Goal: Download file/media

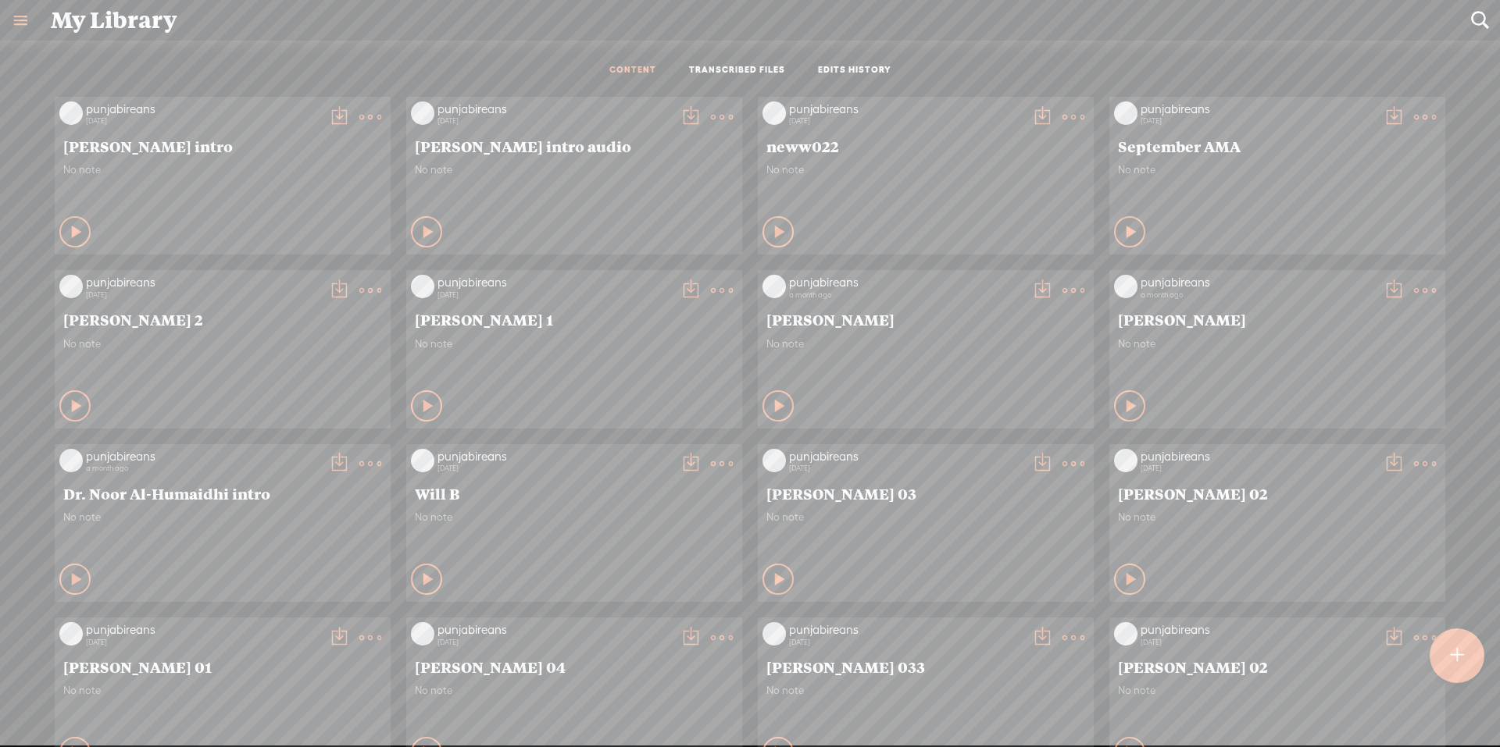
click at [1443, 665] on div at bounding box center [1456, 656] width 55 height 55
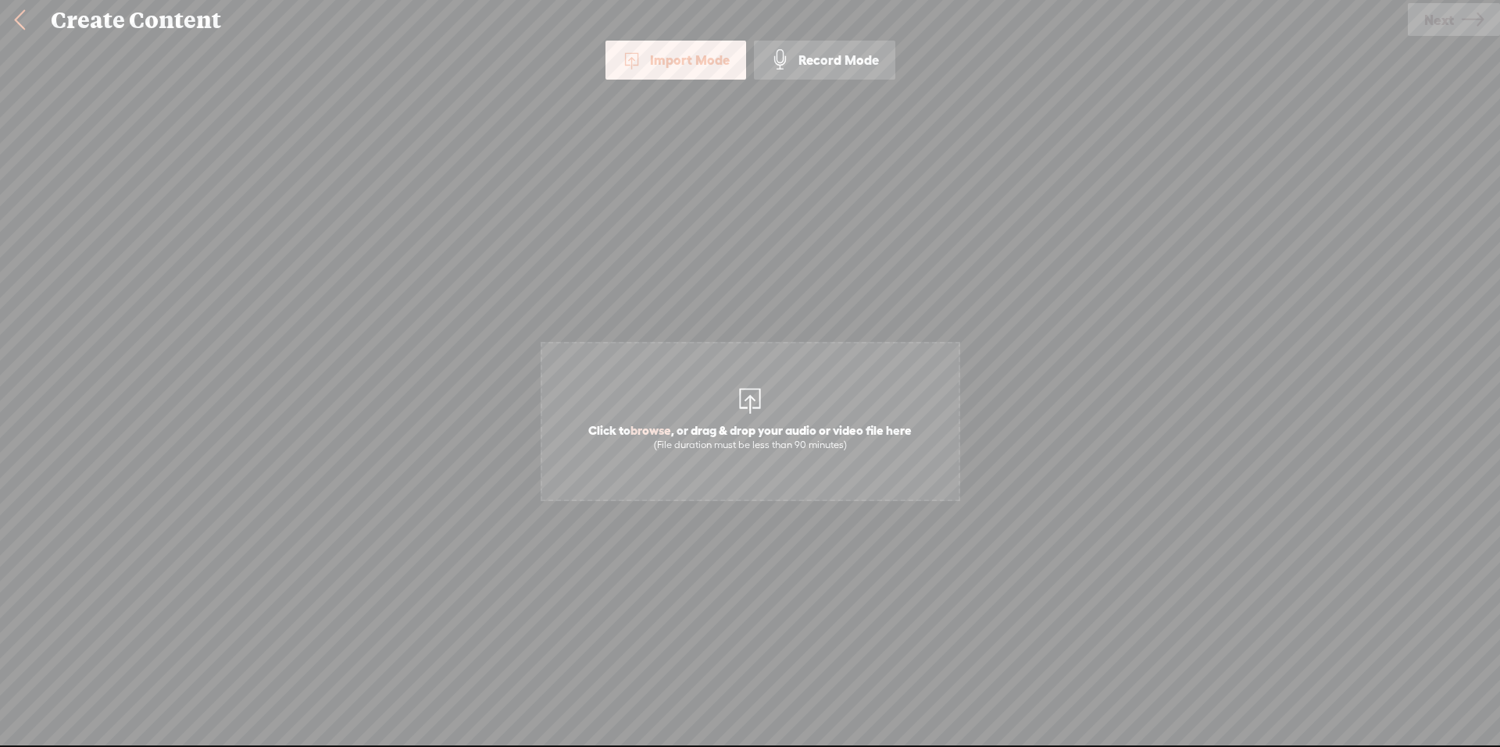
click at [812, 403] on span "Click to browse , or drag & drop your audio or video file here (File duration m…" at bounding box center [750, 421] width 419 height 159
click at [1444, 23] on span "Next" at bounding box center [1439, 20] width 30 height 40
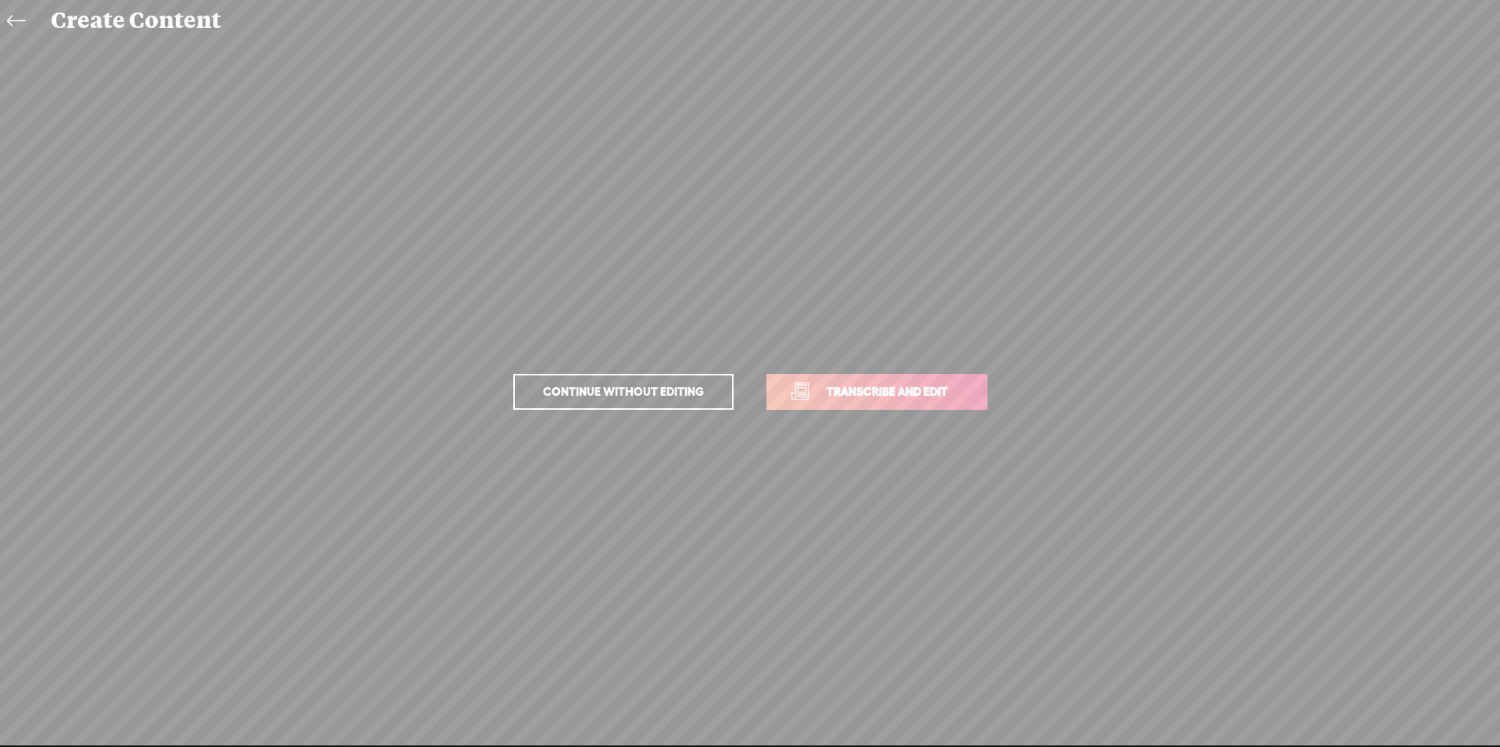
click at [837, 388] on span "Transcribe and edit" at bounding box center [887, 392] width 154 height 18
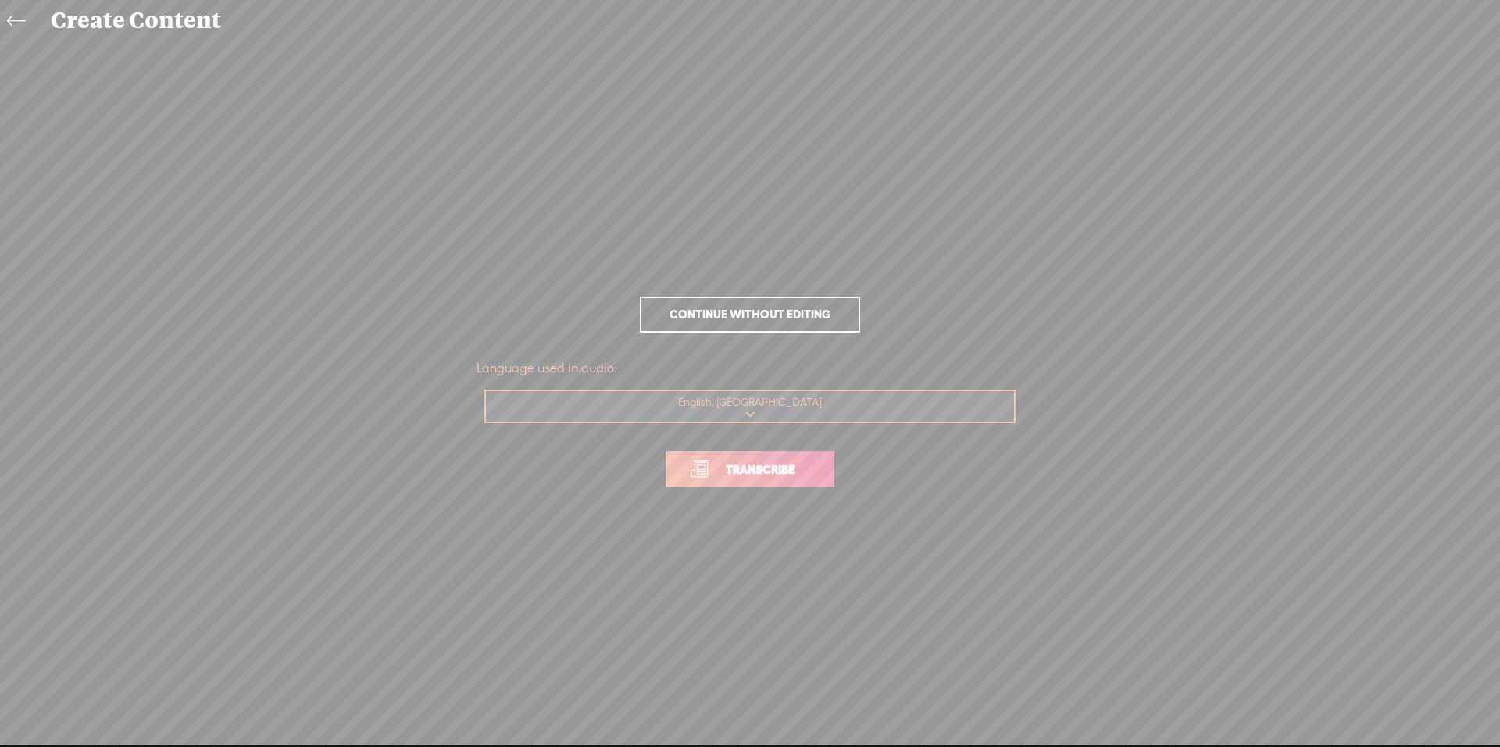
click at [765, 465] on span "Transcribe" at bounding box center [760, 470] width 102 height 18
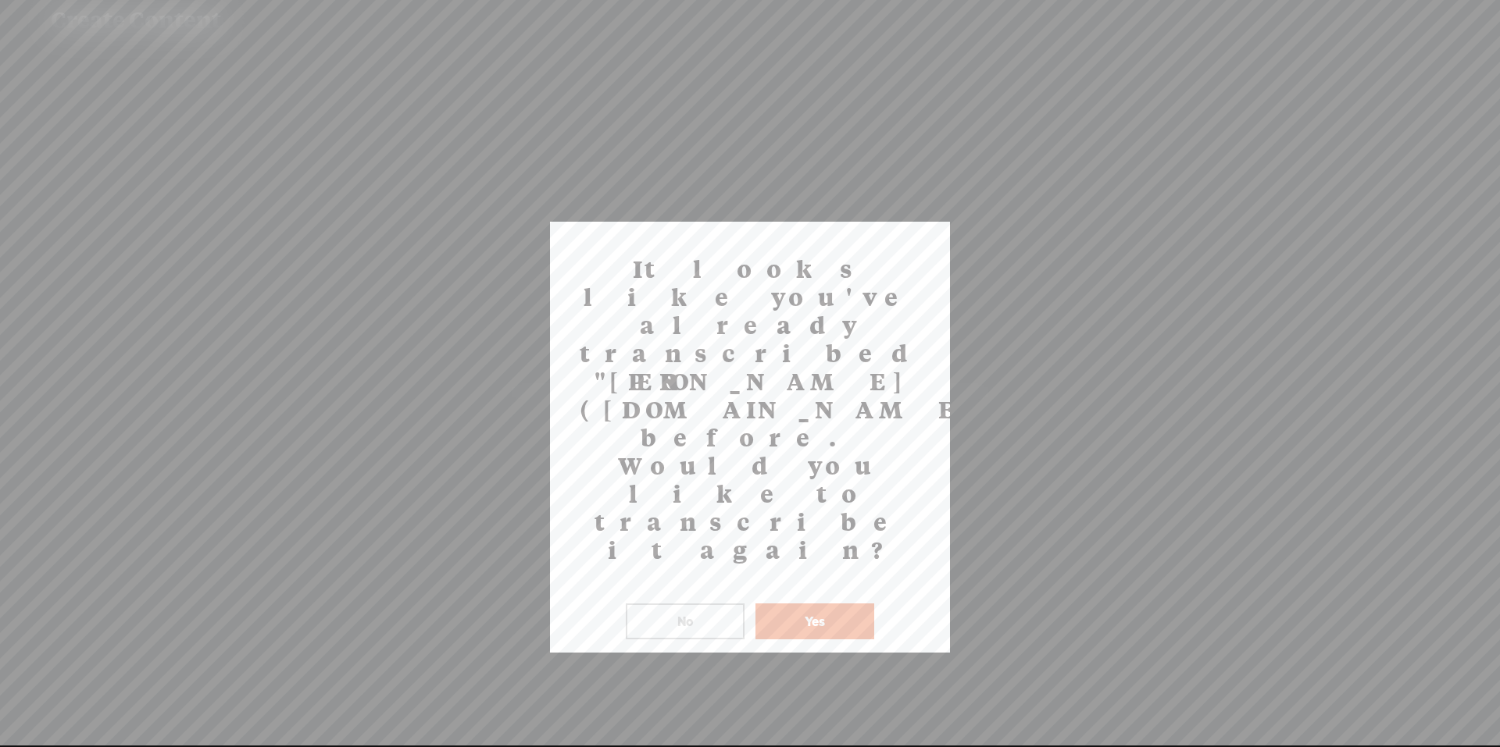
click at [797, 604] on button "Yes" at bounding box center [814, 622] width 119 height 36
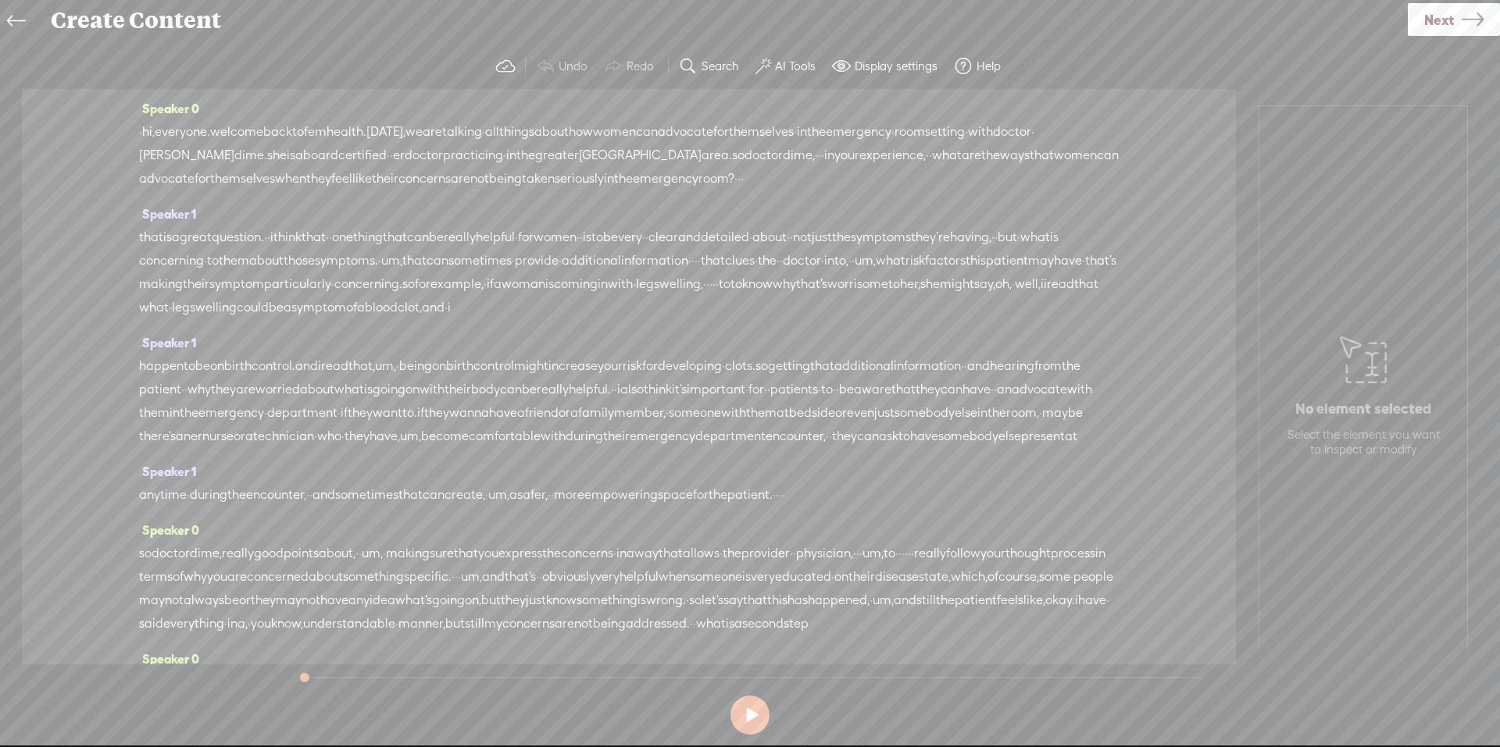
click at [784, 57] on button "AI Tools" at bounding box center [787, 66] width 77 height 31
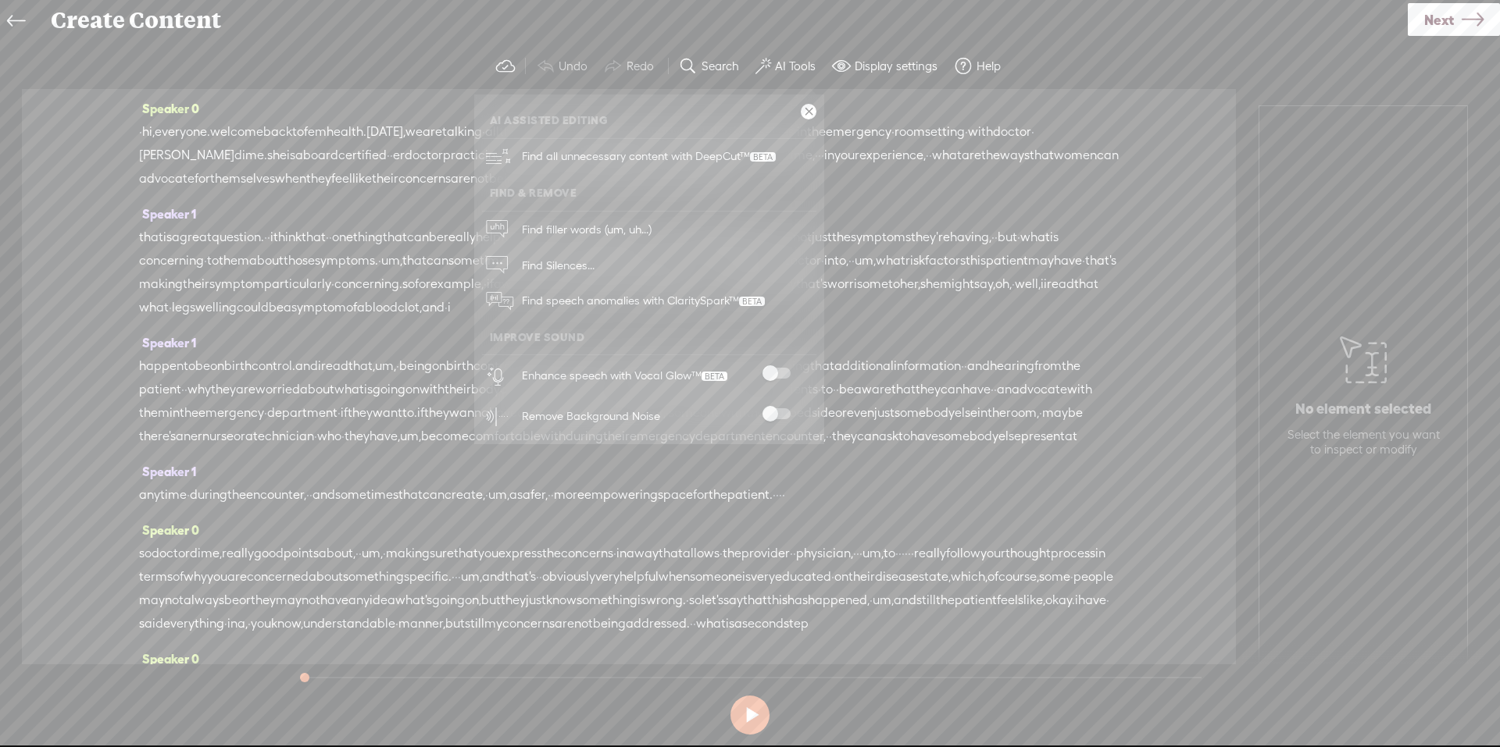
click at [776, 372] on span at bounding box center [776, 373] width 28 height 11
click at [777, 412] on span at bounding box center [776, 414] width 28 height 11
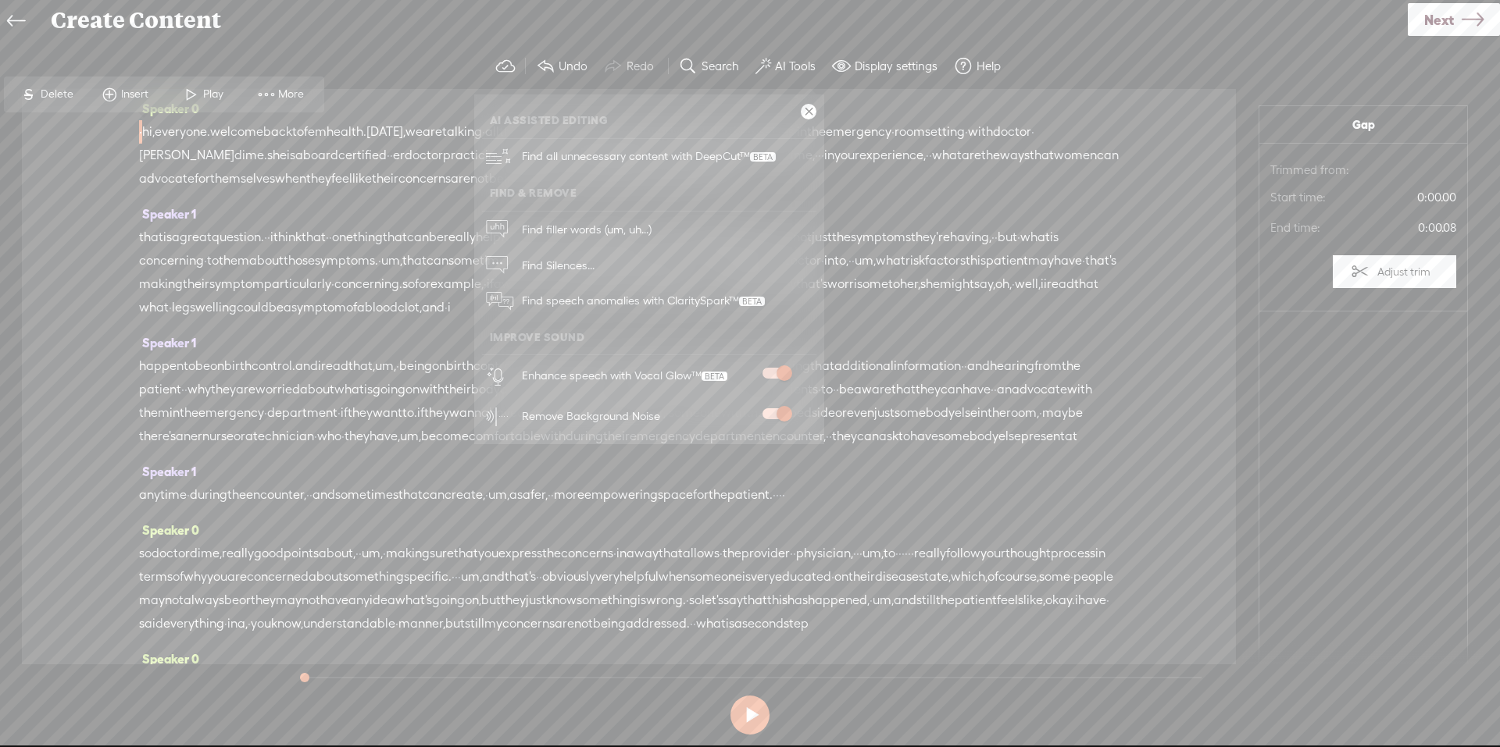
click at [1458, 28] on link "Next" at bounding box center [1453, 19] width 92 height 33
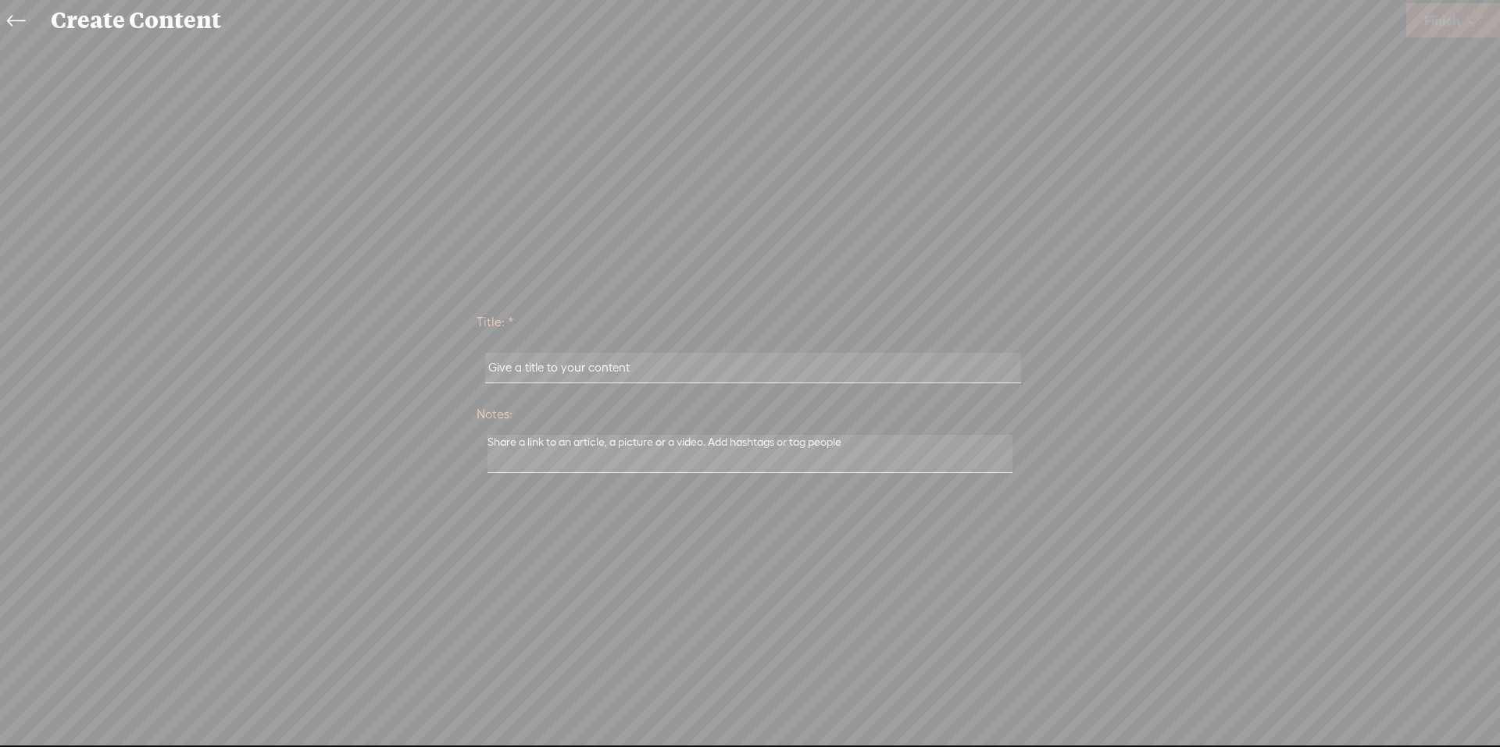
click at [549, 374] on input "text" at bounding box center [752, 368] width 535 height 30
type input "[PERSON_NAME] full audio 2"
click at [1454, 13] on span "Finish" at bounding box center [1442, 21] width 36 height 40
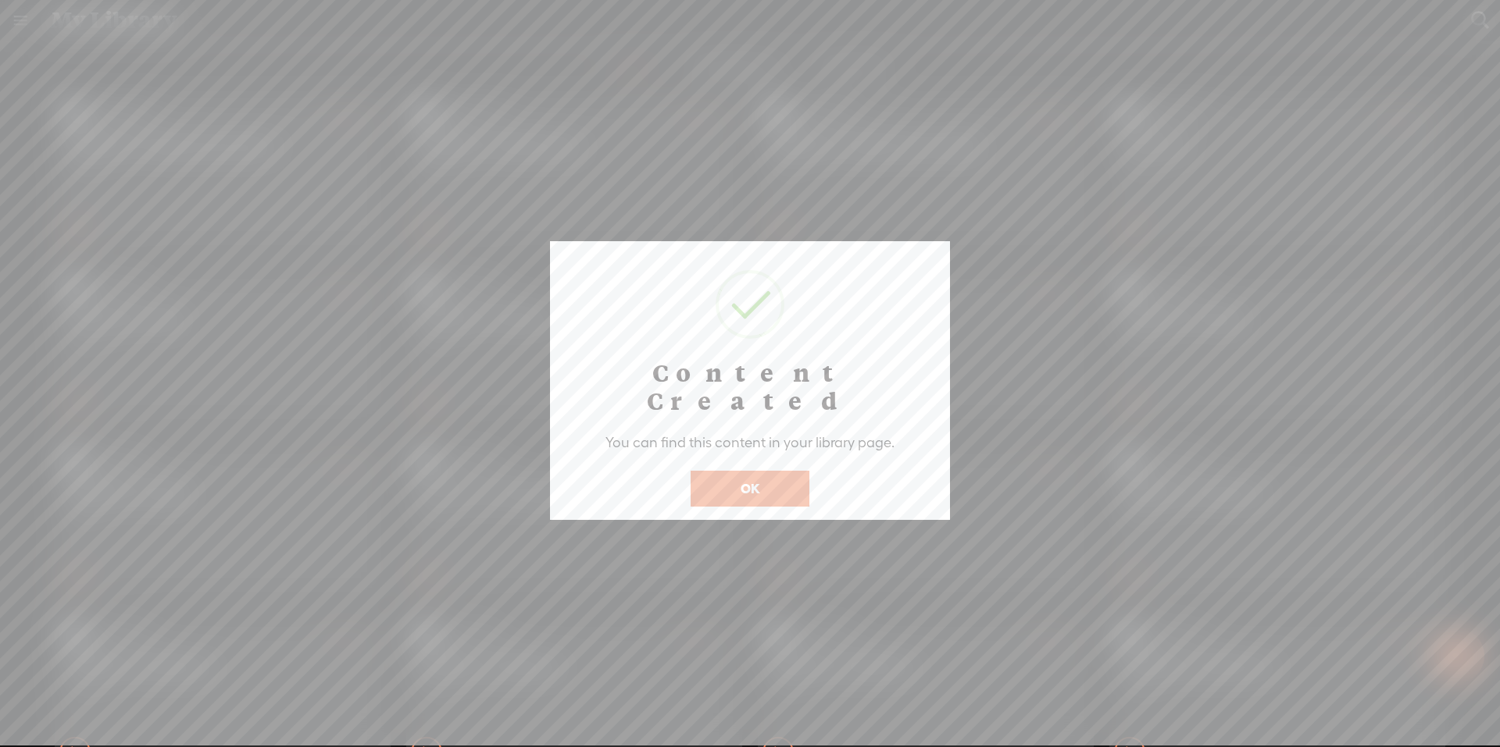
click at [765, 474] on button "OK" at bounding box center [749, 489] width 119 height 36
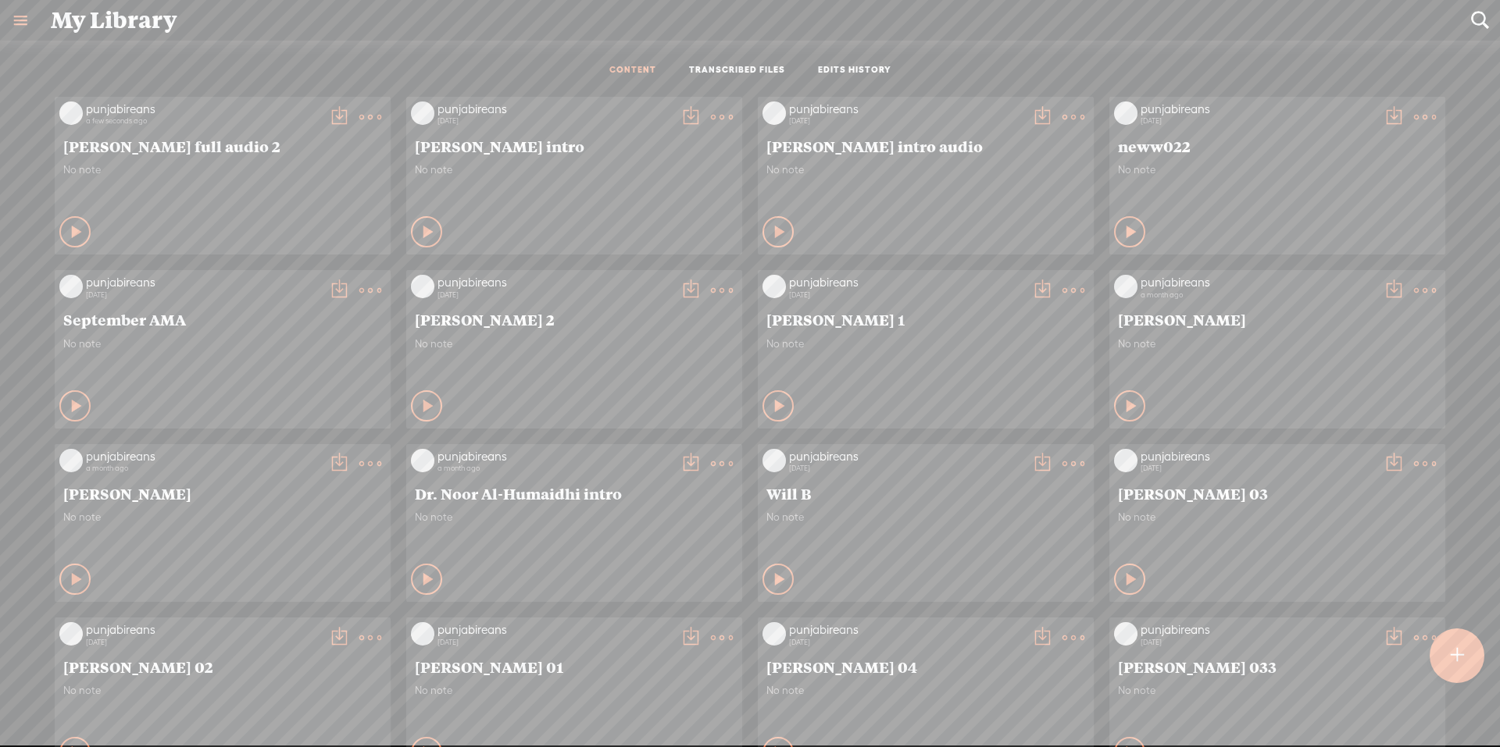
click at [359, 117] on t at bounding box center [370, 117] width 22 height 22
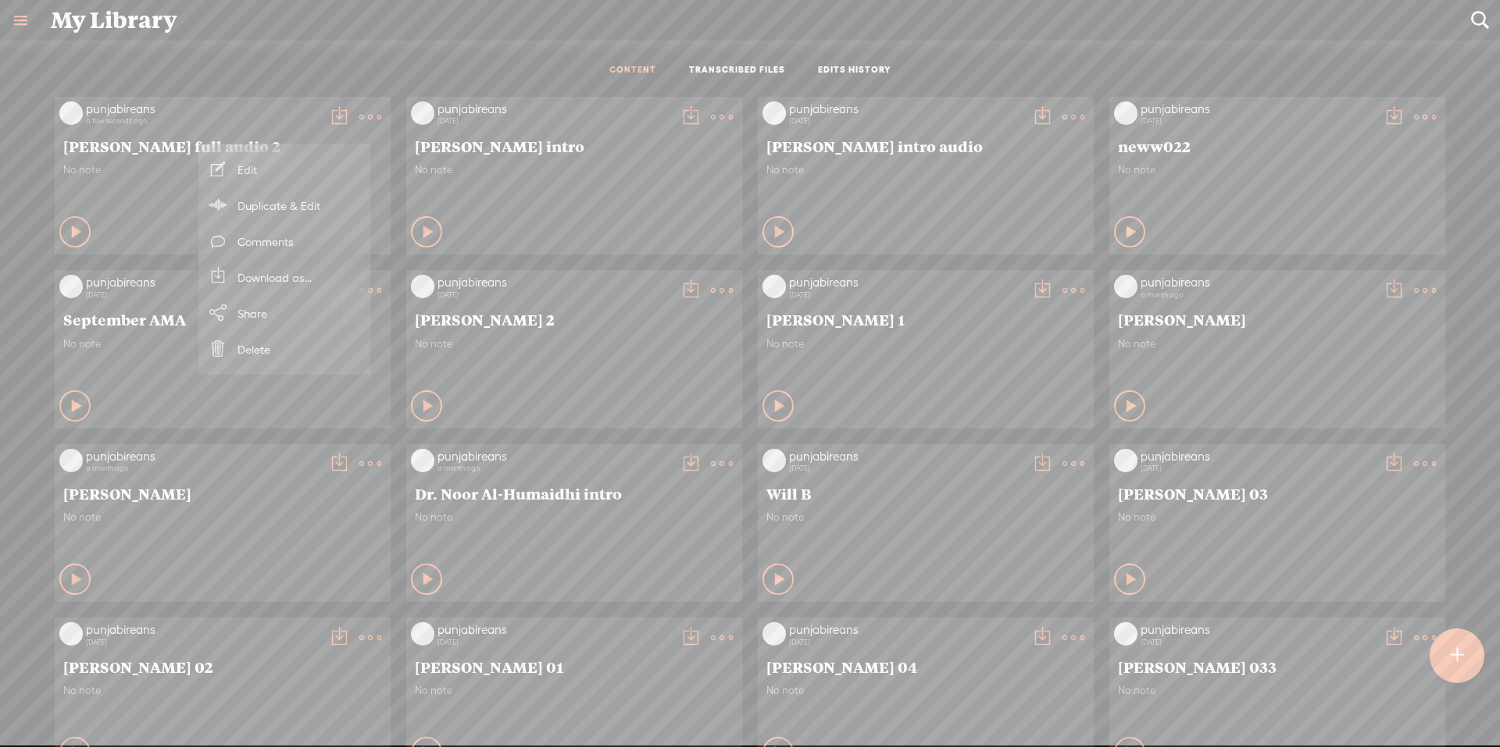
click at [292, 279] on link "Download as..." at bounding box center [284, 277] width 156 height 36
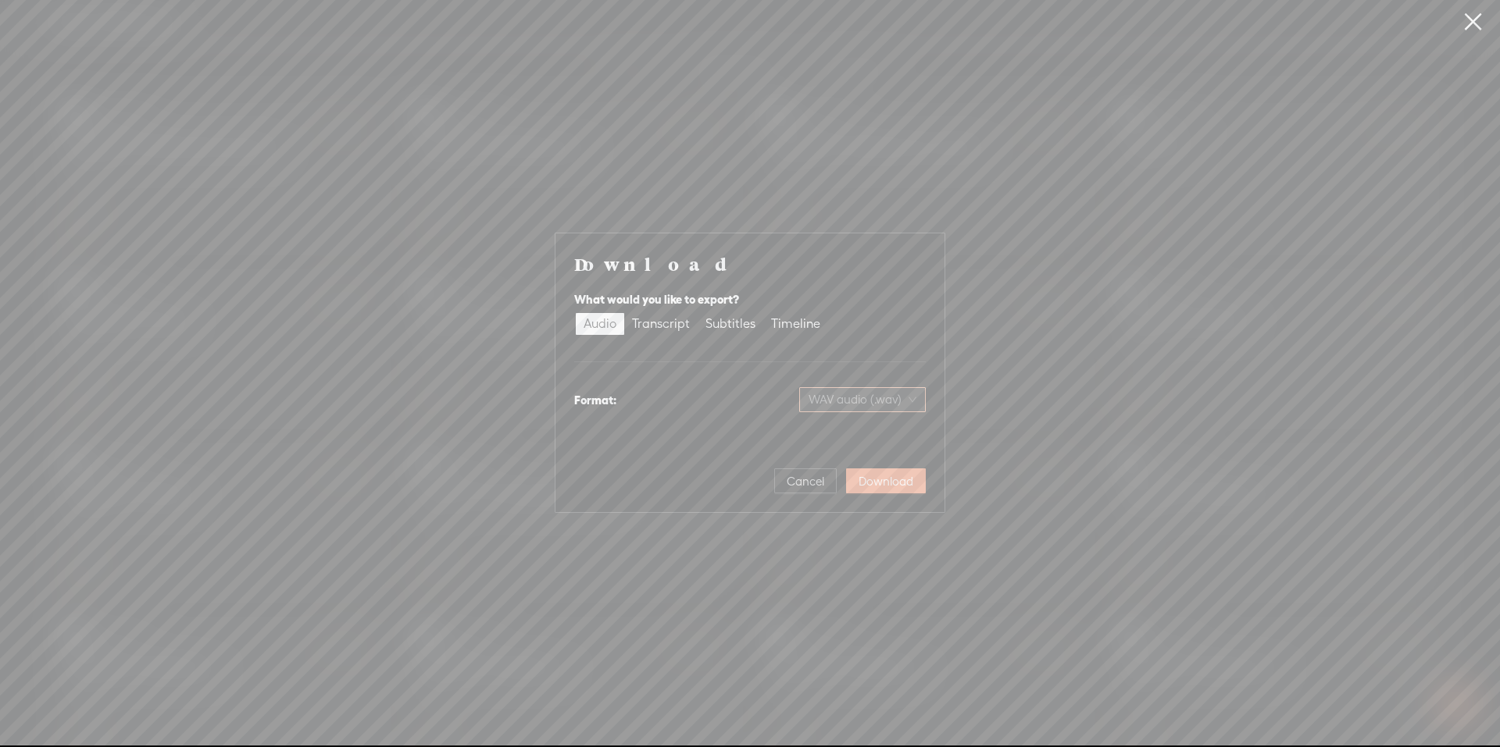
click at [840, 402] on span "WAV audio (.wav)" at bounding box center [862, 399] width 108 height 23
click at [859, 441] on div "MP3 audio (.mp3)" at bounding box center [849, 433] width 127 height 16
click at [889, 475] on span "Download" at bounding box center [885, 482] width 55 height 16
